Goal: Task Accomplishment & Management: Use online tool/utility

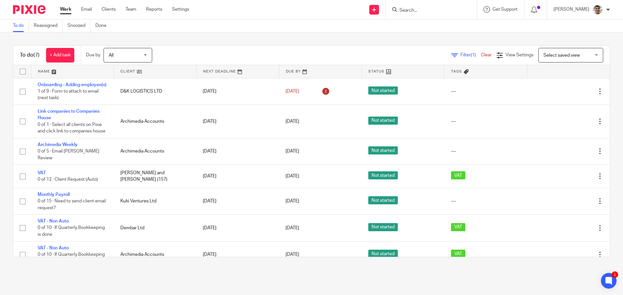
click at [0, 139] on div "To do (7) + Add task Due by All All Today Tomorrow This week Next week This mon…" at bounding box center [311, 151] width 623 height 238
click at [0, 193] on div "To do (7) + Add task Due by All All Today Tomorrow This week Next week This mon…" at bounding box center [311, 151] width 623 height 238
click at [0, 150] on div "To do (7) + Add task Due by All All Today Tomorrow This week Next week This mon…" at bounding box center [311, 151] width 623 height 238
click at [0, 139] on div "To do (7) + Add task Due by All All Today Tomorrow This week Next week This mon…" at bounding box center [311, 151] width 623 height 238
click at [112, 10] on link "Clients" at bounding box center [109, 9] width 14 height 6
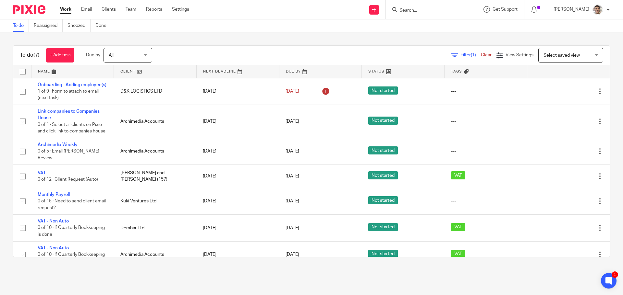
click at [0, 157] on div "To do (7) + Add task Due by All All Today Tomorrow This week Next week This mon…" at bounding box center [311, 151] width 623 height 238
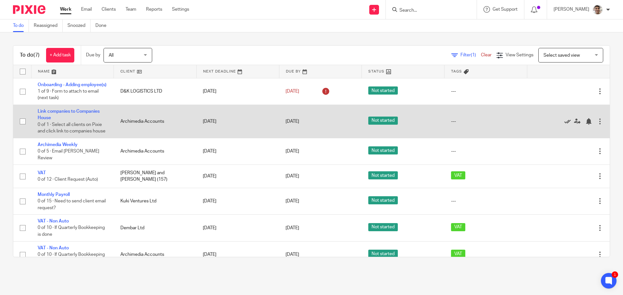
click at [564, 125] on icon at bounding box center [567, 121] width 6 height 6
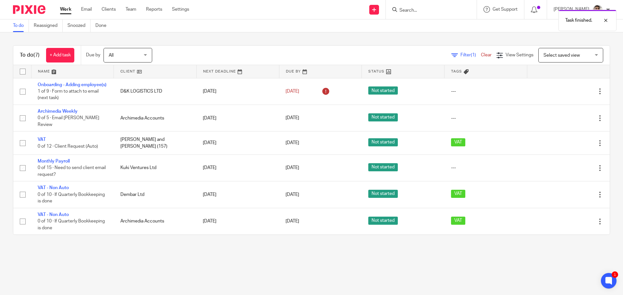
click at [0, 150] on div "To do (7) + Add task Due by All All Today Tomorrow This week Next week This mon…" at bounding box center [311, 140] width 623 height 216
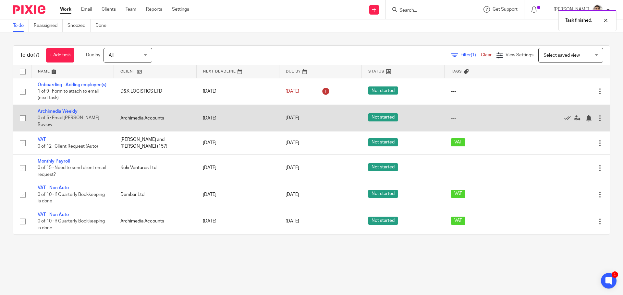
click at [68, 114] on link "Archimedia Weekly" at bounding box center [58, 111] width 40 height 5
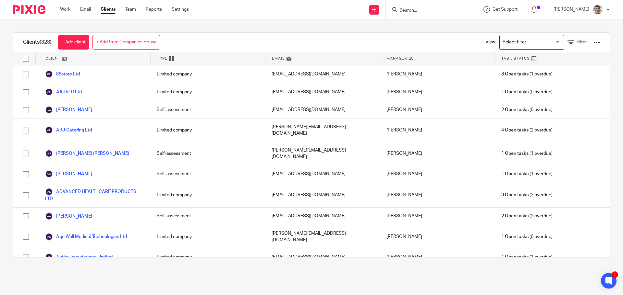
click at [532, 42] on input "Search for option" at bounding box center [530, 42] width 60 height 11
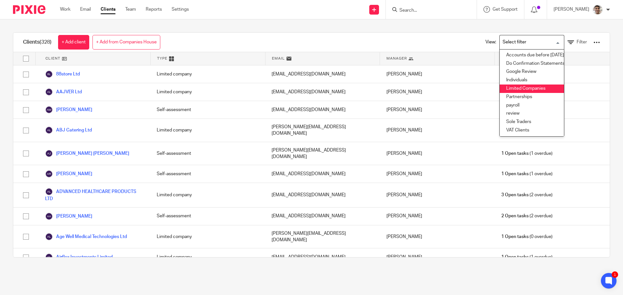
click at [518, 88] on li "Limited Companies" at bounding box center [532, 89] width 64 height 8
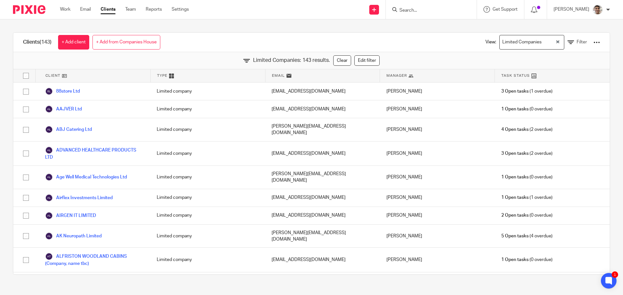
click at [25, 74] on input "checkbox" at bounding box center [26, 76] width 12 height 12
checkbox input "true"
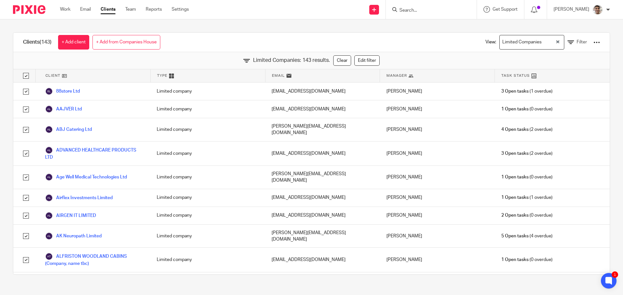
checkbox input "true"
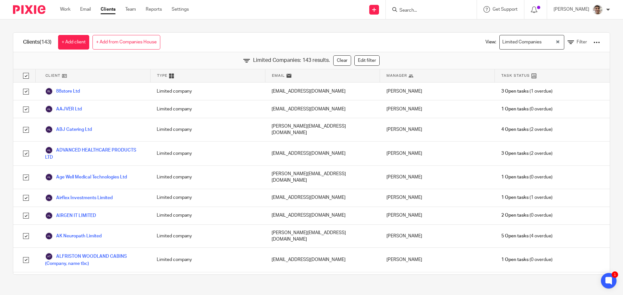
checkbox input "true"
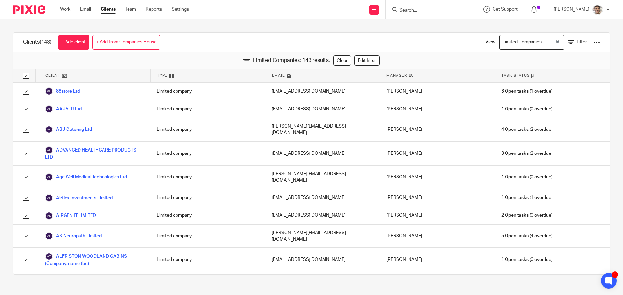
checkbox input "true"
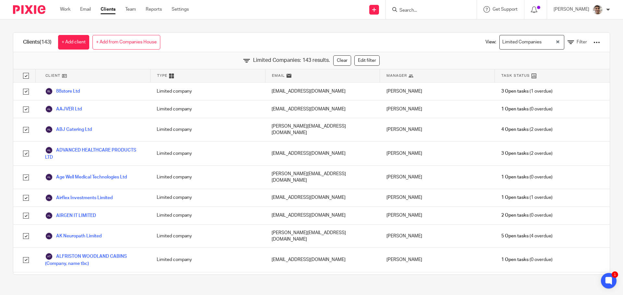
checkbox input "true"
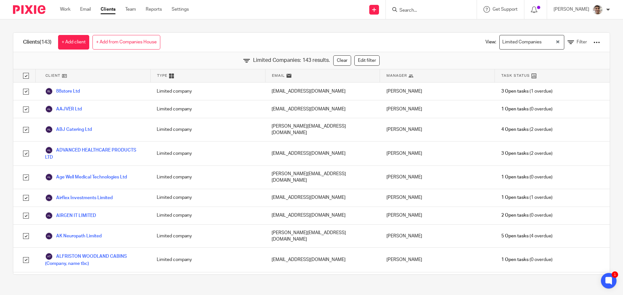
checkbox input "true"
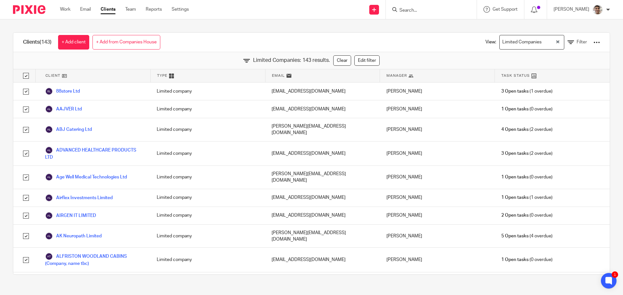
checkbox input "true"
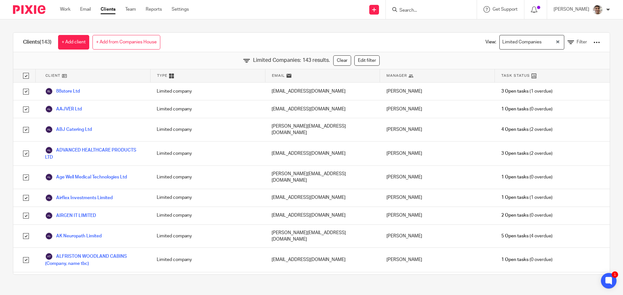
checkbox input "true"
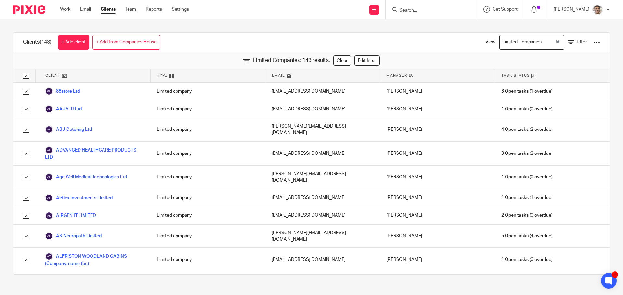
checkbox input "true"
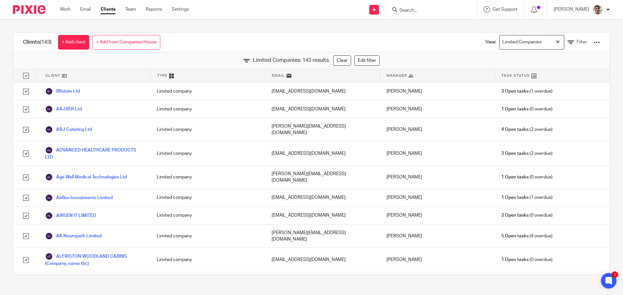
checkbox input "true"
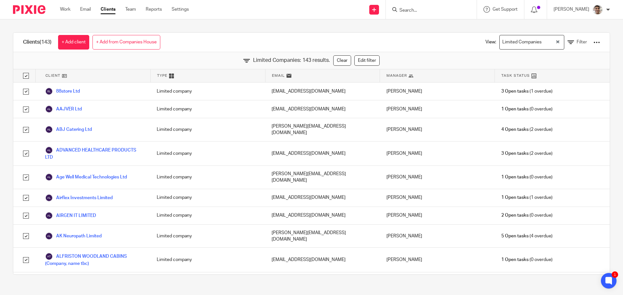
checkbox input "true"
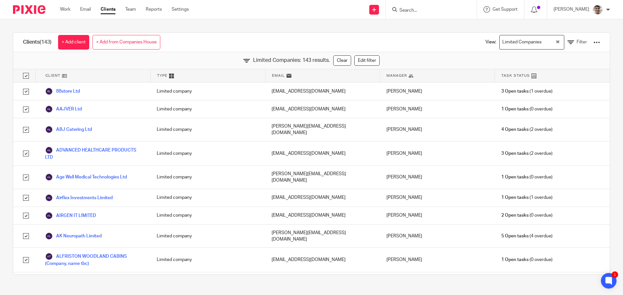
checkbox input "true"
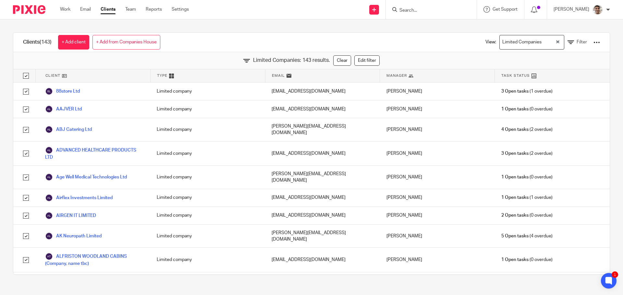
checkbox input "true"
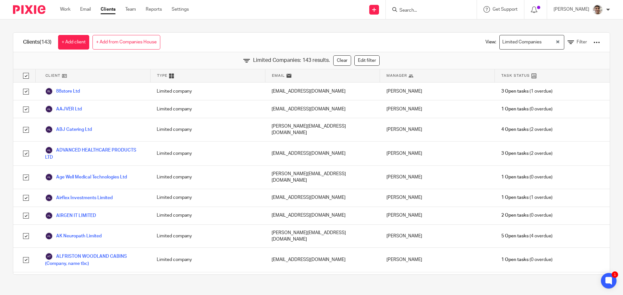
checkbox input "true"
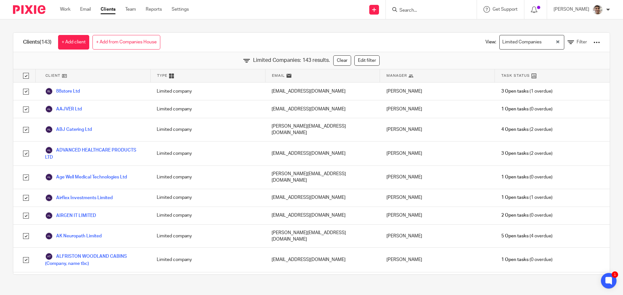
checkbox input "true"
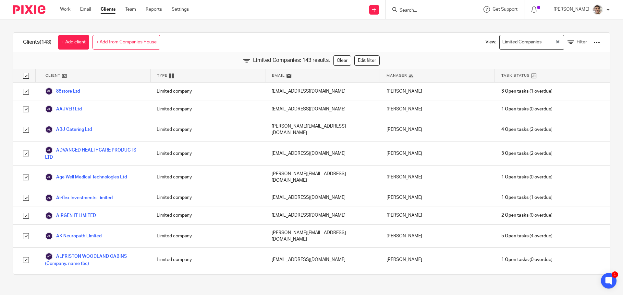
checkbox input "true"
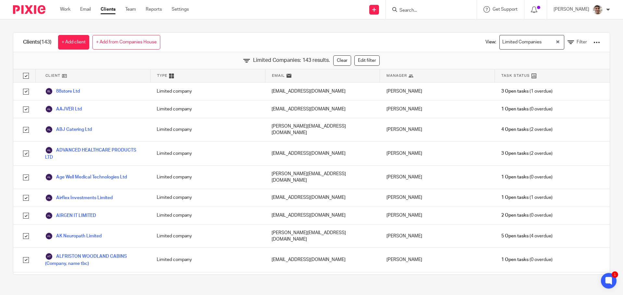
checkbox input "true"
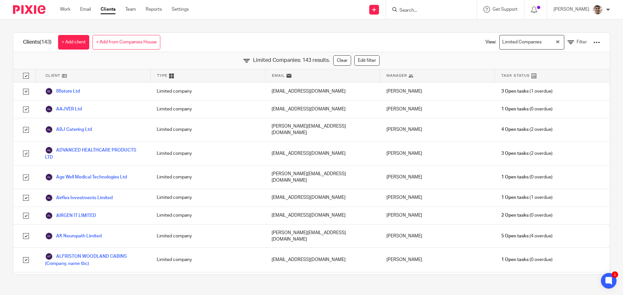
checkbox input "true"
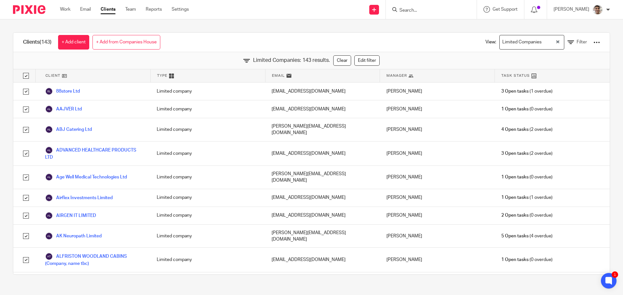
checkbox input "true"
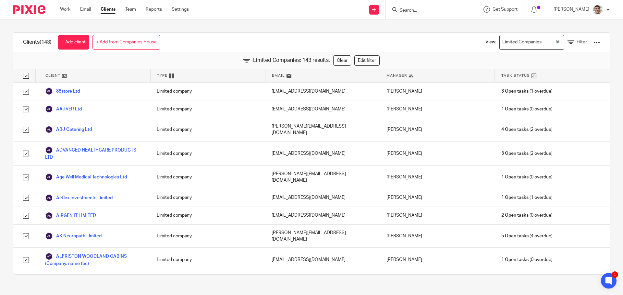
checkbox input "true"
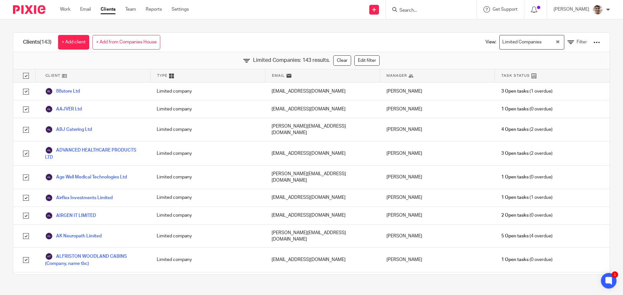
checkbox input "true"
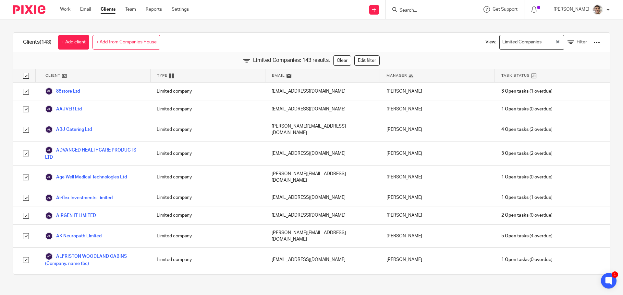
checkbox input "true"
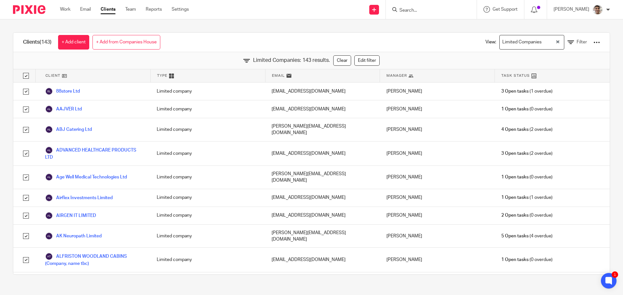
checkbox input "true"
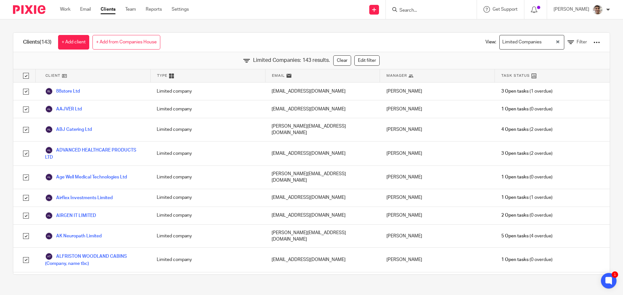
checkbox input "true"
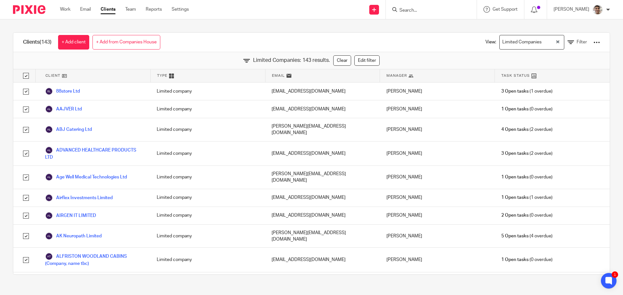
checkbox input "true"
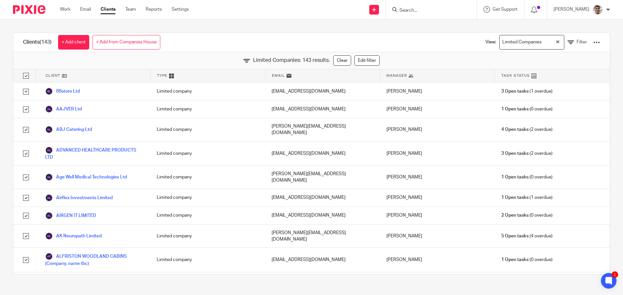
checkbox input "true"
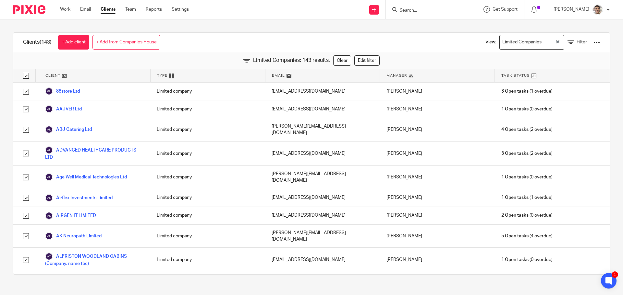
checkbox input "true"
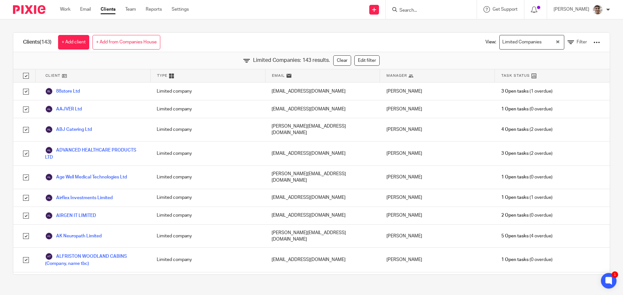
checkbox input "true"
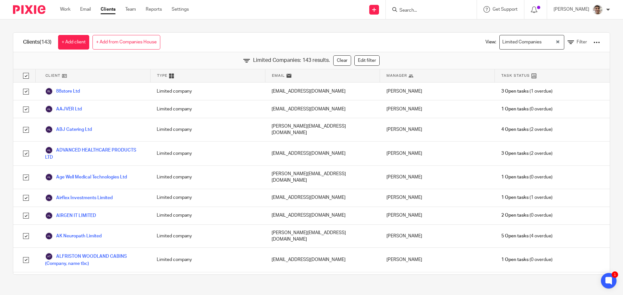
checkbox input "true"
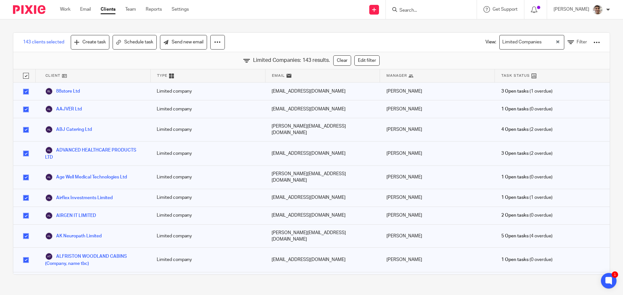
click at [593, 42] on div at bounding box center [596, 42] width 6 height 6
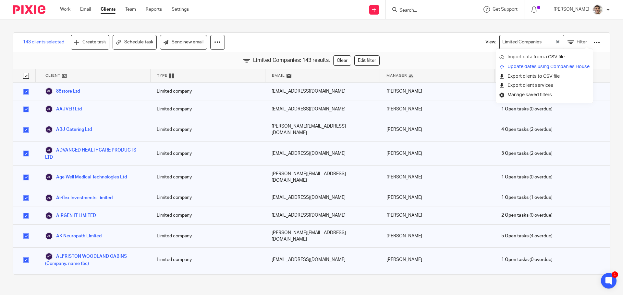
click at [523, 67] on link "Update dates using Companies House" at bounding box center [544, 67] width 90 height 10
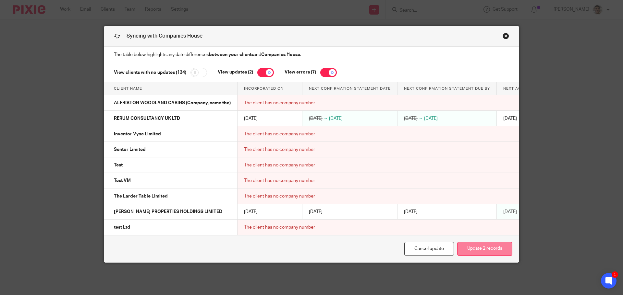
click at [494, 256] on button "Update 2 records" at bounding box center [484, 249] width 55 height 14
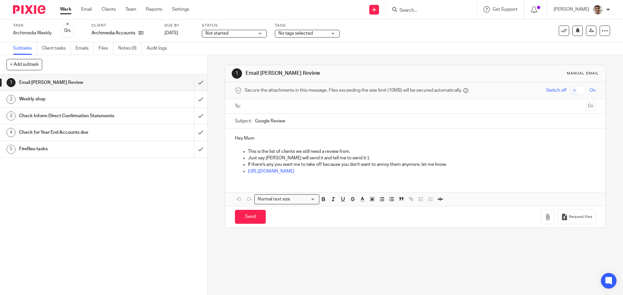
drag, startPoint x: 258, startPoint y: 247, endPoint x: 309, endPoint y: 251, distance: 50.7
click at [260, 247] on div "1 Email Barbara Review Manual email Secure the attachments in this message. Fil…" at bounding box center [415, 175] width 415 height 240
click at [309, 251] on div "1 Email Barbara Review Manual email Secure the attachments in this message. Fil…" at bounding box center [415, 175] width 415 height 240
click at [288, 109] on input "text" at bounding box center [415, 106] width 336 height 7
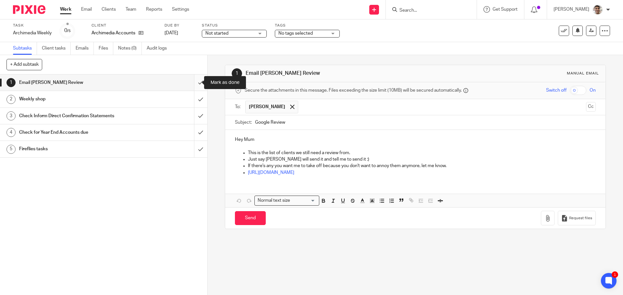
click at [195, 80] on input "submit" at bounding box center [103, 83] width 207 height 16
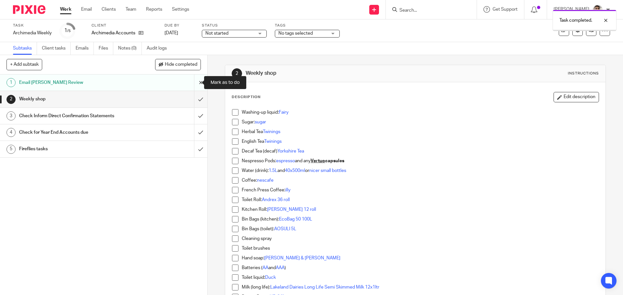
click at [193, 82] on input "submit" at bounding box center [103, 83] width 207 height 16
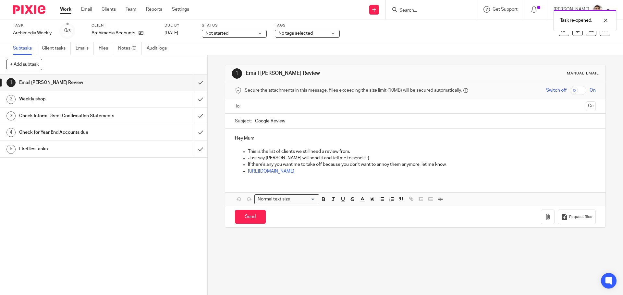
click at [283, 108] on input "text" at bounding box center [415, 106] width 336 height 7
click at [248, 217] on input "Send" at bounding box center [250, 218] width 31 height 14
type input "Sent"
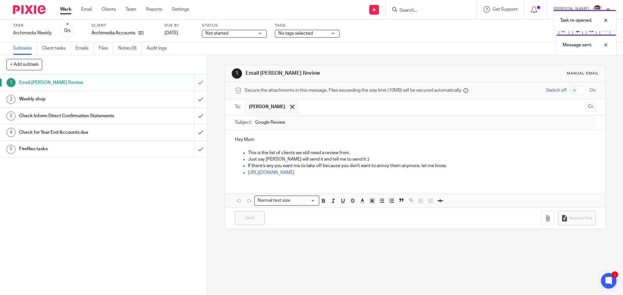
click at [102, 99] on h1 "Weekly shop" at bounding box center [75, 99] width 112 height 10
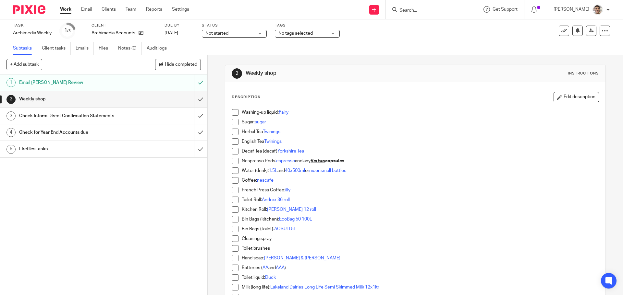
click at [112, 113] on h1 "Check Inform Direct Confirmation Statements" at bounding box center [75, 116] width 112 height 10
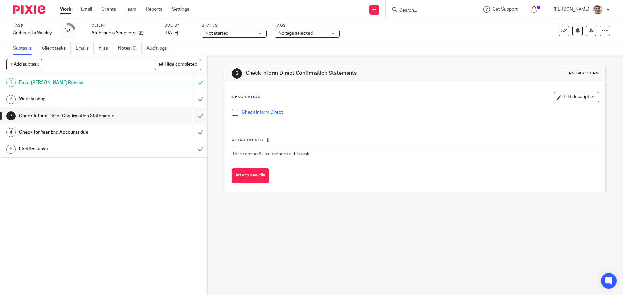
click at [264, 114] on link "Check Inform Direct" at bounding box center [262, 112] width 41 height 5
click at [153, 251] on div "1 Email Barbara Review 2 Weekly shop 3 Check Inform Direct Confirmation Stateme…" at bounding box center [103, 185] width 207 height 221
click at [343, 252] on div "3 Check Inform Direct Confirmation Statements Instructions Description Edit des…" at bounding box center [415, 175] width 415 height 240
click at [427, 9] on input "Search" at bounding box center [428, 11] width 58 height 6
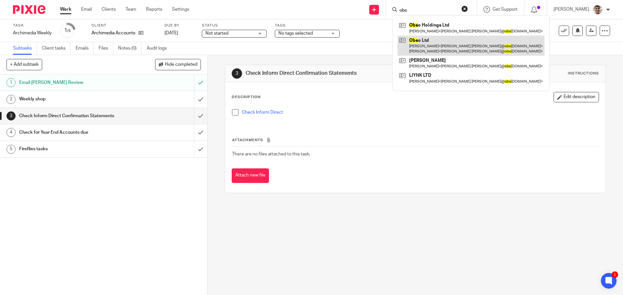
type input "obs"
click at [432, 42] on link at bounding box center [470, 46] width 147 height 20
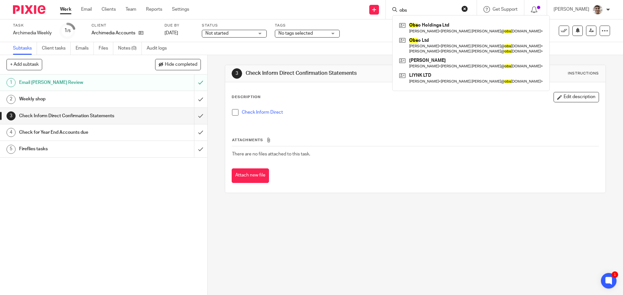
drag, startPoint x: 399, startPoint y: 223, endPoint x: 463, endPoint y: 230, distance: 64.3
click at [400, 223] on div "3 Check Inform Direct Confirmation Statements Instructions Description Edit des…" at bounding box center [415, 175] width 415 height 240
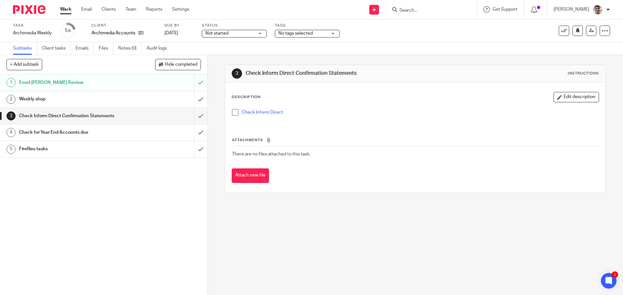
drag, startPoint x: 463, startPoint y: 230, endPoint x: 472, endPoint y: 213, distance: 18.9
click at [463, 230] on div "3 Check Inform Direct Confirmation Statements Instructions Description Edit des…" at bounding box center [415, 175] width 415 height 240
click at [193, 115] on input "submit" at bounding box center [103, 116] width 207 height 16
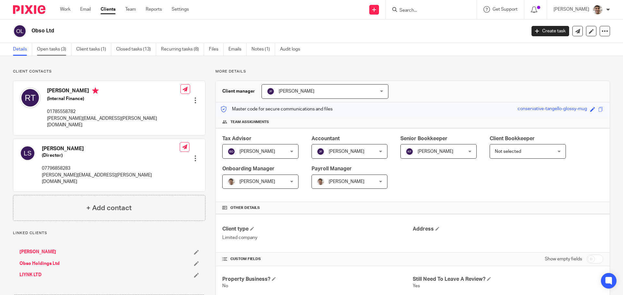
click at [55, 55] on link "Open tasks (3)" at bounding box center [54, 49] width 34 height 13
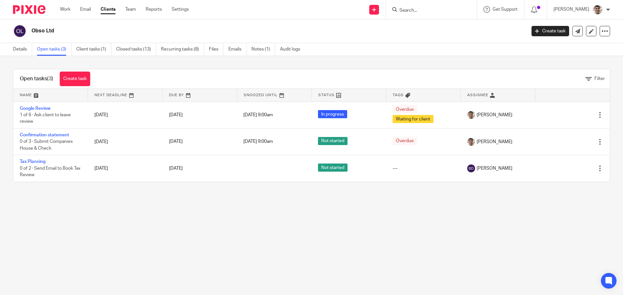
click at [146, 233] on main "Obso Ltd Create task Update from Companies House Export data Merge Archive clie…" at bounding box center [311, 147] width 623 height 295
click at [255, 246] on main "Obso Ltd Create task Update from Companies House Export data Merge Archive clie…" at bounding box center [311, 147] width 623 height 295
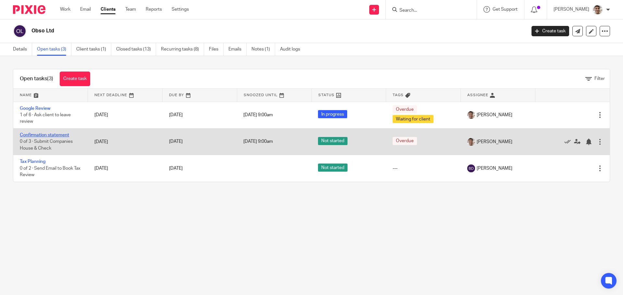
click at [47, 137] on link "Confirmation statement" at bounding box center [44, 135] width 49 height 5
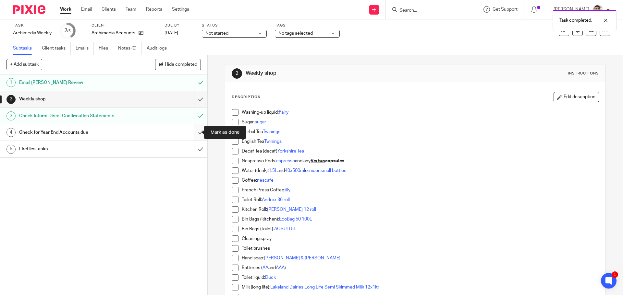
click at [194, 135] on input "submit" at bounding box center [103, 133] width 207 height 16
click at [129, 151] on div "Fireflies tasks" at bounding box center [103, 149] width 168 height 10
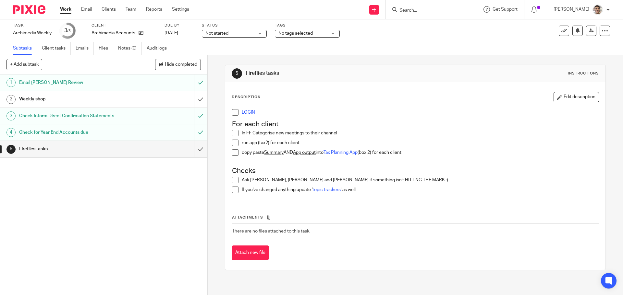
click at [239, 111] on li "LOGIN" at bounding box center [415, 114] width 366 height 10
click at [248, 111] on link "LOGIN" at bounding box center [248, 112] width 13 height 5
click at [193, 150] on input "submit" at bounding box center [103, 149] width 207 height 16
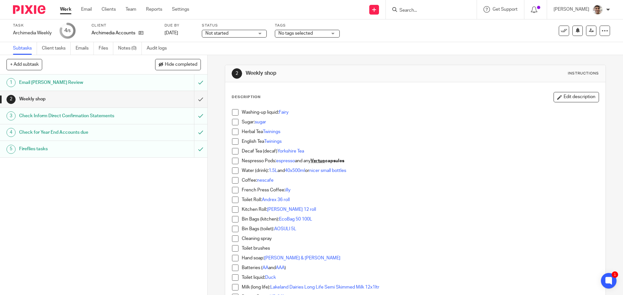
click at [138, 220] on div "1 Email [PERSON_NAME] Review 2 Weekly shop 3 Check Inform Direct Confirmation S…" at bounding box center [103, 185] width 207 height 221
click at [130, 235] on div "1 Email [PERSON_NAME] Review 2 Weekly shop 3 Check Inform Direct Confirmation S…" at bounding box center [103, 185] width 207 height 221
click at [153, 220] on div "1 Email Barbara Review 2 Weekly shop 3 Check Inform Direct Confirmation Stateme…" at bounding box center [103, 185] width 207 height 221
drag, startPoint x: 33, startPoint y: 10, endPoint x: 46, endPoint y: 9, distance: 13.0
click at [33, 10] on img at bounding box center [29, 9] width 32 height 9
